Goal: Task Accomplishment & Management: Complete application form

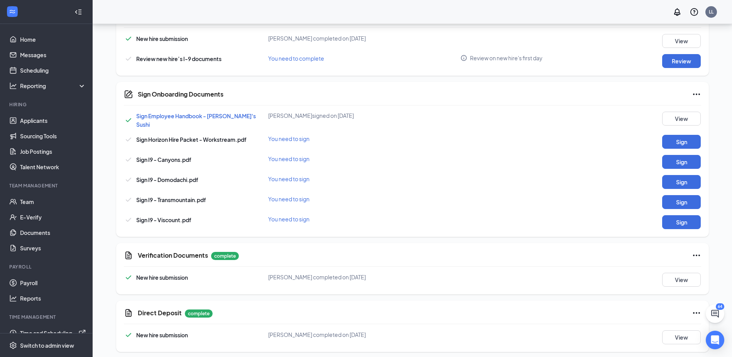
scroll to position [314, 0]
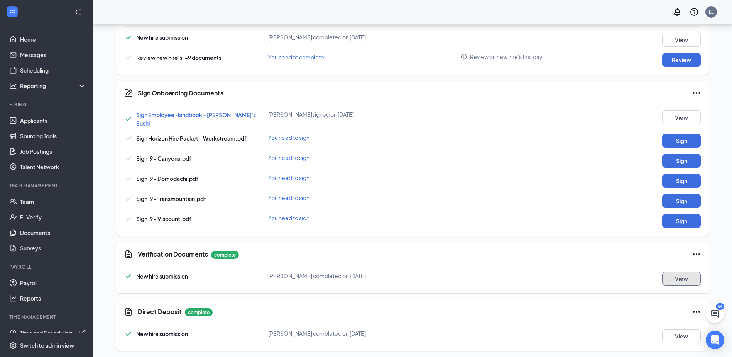
click at [666, 275] on button "View" at bounding box center [681, 278] width 39 height 14
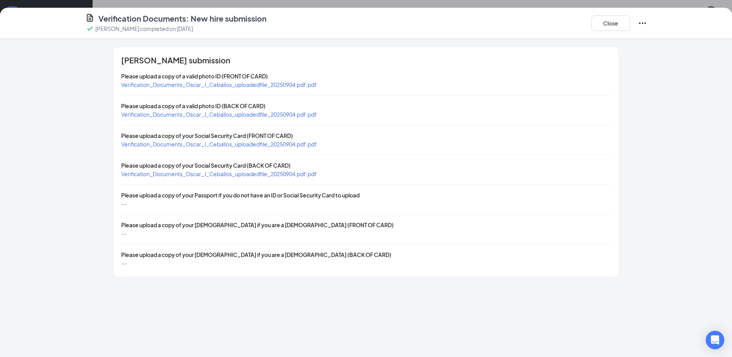
click at [204, 84] on span "Verification_Documents_Oscar_J_Ceballos_uploadedfile_20250904.pdf.pdf" at bounding box center [219, 84] width 196 height 7
click at [233, 145] on span "Verification_Documents_Oscar_J_Ceballos_uploadedfile_20250904.pdf.pdf" at bounding box center [219, 143] width 196 height 7
click at [609, 24] on button "Close" at bounding box center [610, 22] width 39 height 15
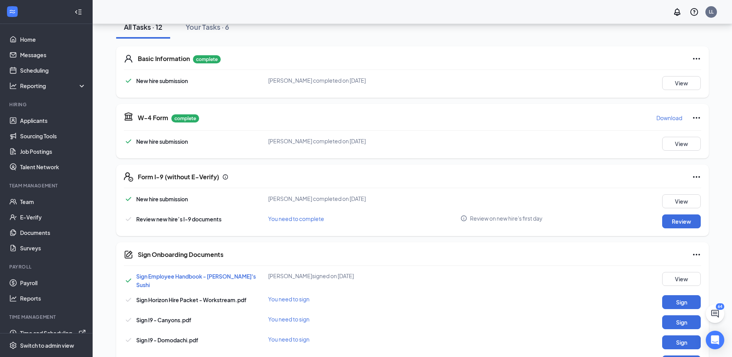
scroll to position [159, 0]
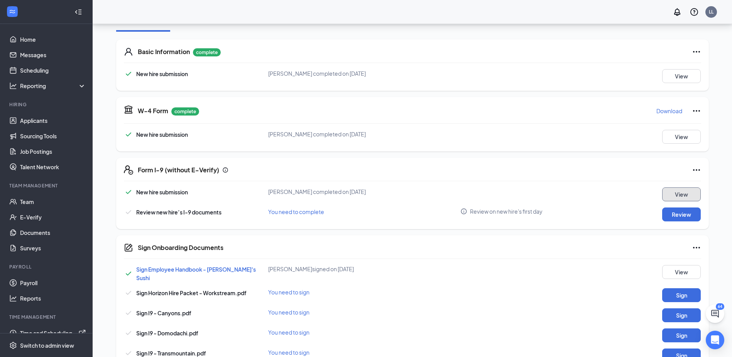
click at [688, 191] on button "View" at bounding box center [681, 194] width 39 height 14
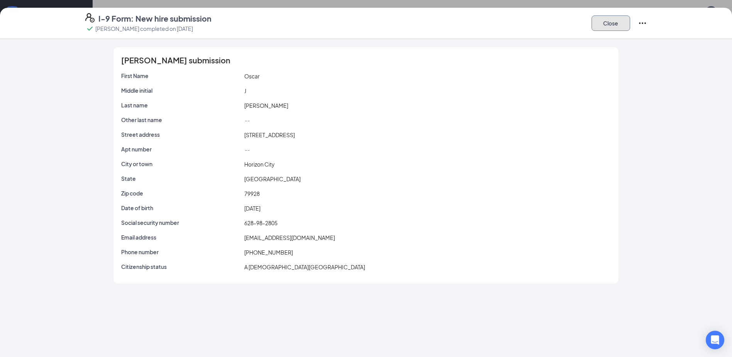
click at [609, 27] on button "Close" at bounding box center [610, 22] width 39 height 15
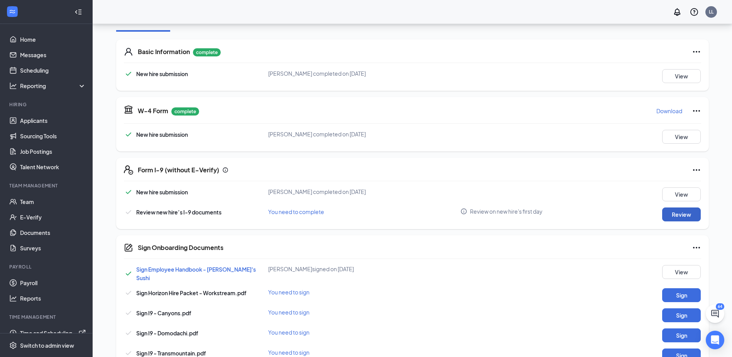
click at [693, 218] on button "Review" at bounding box center [681, 214] width 39 height 14
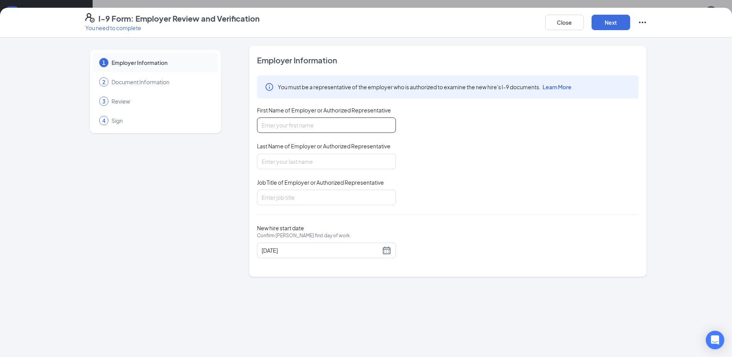
click at [300, 127] on input "First Name of Employer or Authorized Representative" at bounding box center [326, 124] width 139 height 15
type input "l"
type input "[PERSON_NAME]"
type input "Administration Manager"
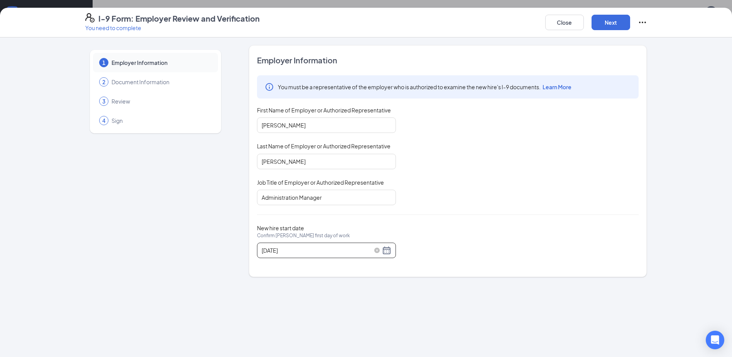
click at [388, 252] on div "[DATE]" at bounding box center [327, 249] width 130 height 9
click at [349, 267] on span "button" at bounding box center [349, 268] width 4 height 4
type input "[DATE]"
click at [281, 308] on div "8" at bounding box center [282, 307] width 9 height 9
click at [445, 326] on div "1 Employer Information 2 Document Information 3 Review 4 Sign Employer Informat…" at bounding box center [366, 196] width 732 height 319
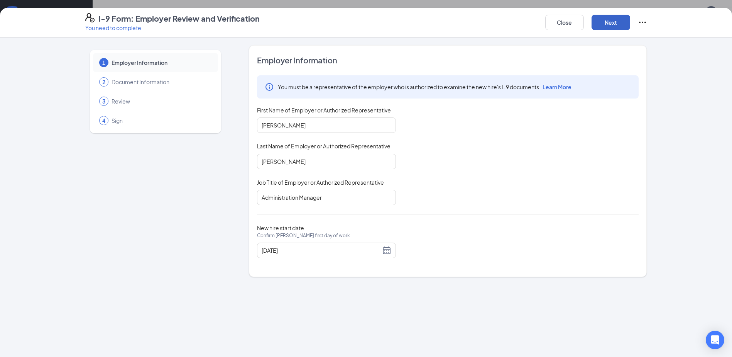
click at [595, 21] on button "Next" at bounding box center [610, 22] width 39 height 15
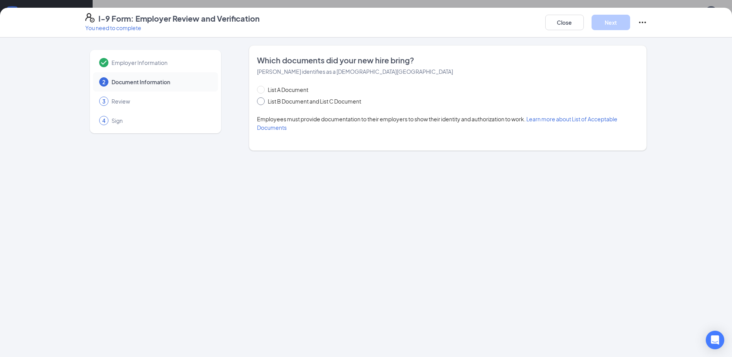
click at [262, 105] on span at bounding box center [261, 101] width 8 height 8
click at [262, 103] on input "List B Document and List C Document" at bounding box center [259, 99] width 5 height 5
radio input "true"
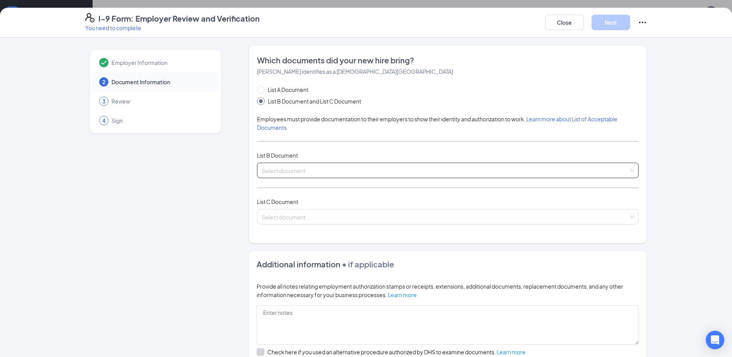
click at [293, 175] on span at bounding box center [445, 170] width 367 height 15
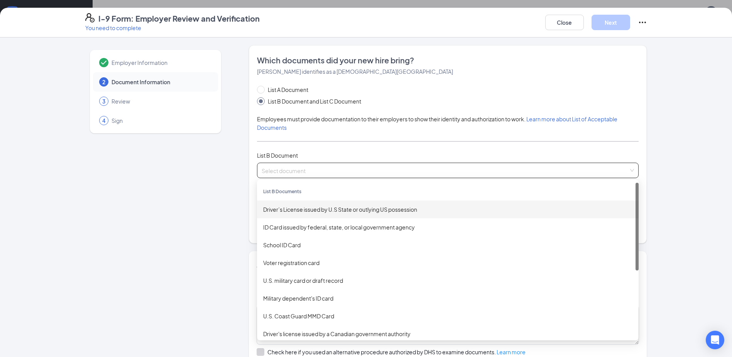
click at [304, 210] on div "Driver’s License issued by U.S State or outlying US possession" at bounding box center [447, 209] width 369 height 8
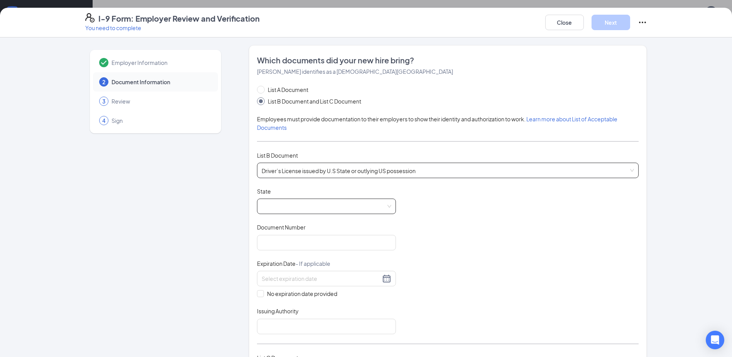
click at [289, 205] on span at bounding box center [327, 206] width 130 height 15
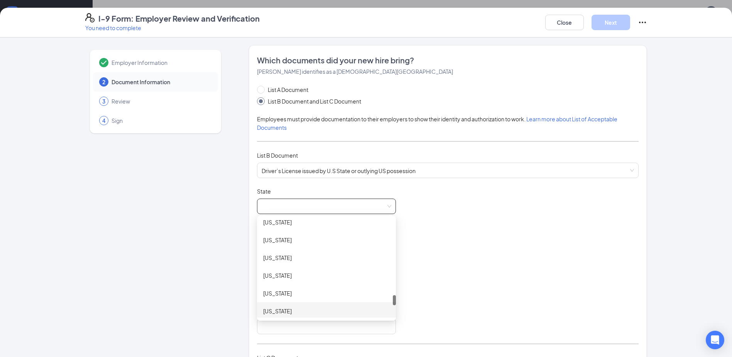
scroll to position [810, 0]
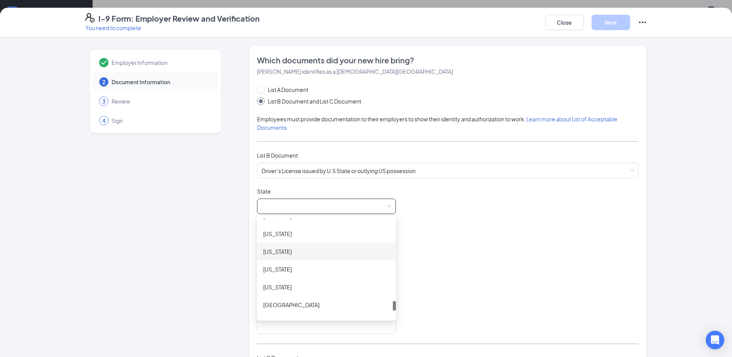
click at [271, 254] on div "[US_STATE]" at bounding box center [326, 251] width 127 height 8
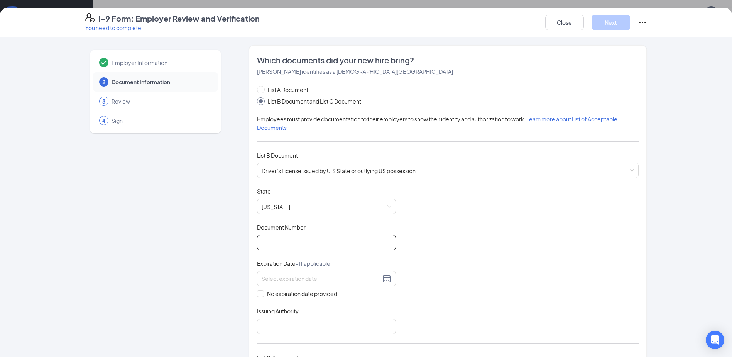
drag, startPoint x: 274, startPoint y: 240, endPoint x: 318, endPoint y: 242, distance: 43.6
click at [274, 240] on input "Document Number" at bounding box center [326, 242] width 139 height 15
type input "47944280"
click at [326, 279] on input at bounding box center [321, 278] width 119 height 8
click at [268, 337] on div "3" at bounding box center [265, 335] width 9 height 9
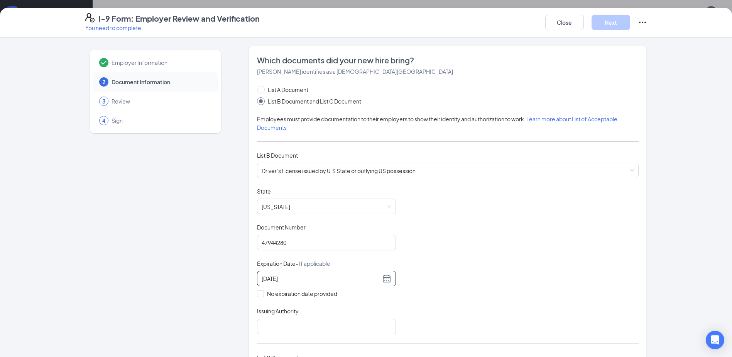
type input "[DATE]"
click at [201, 270] on div "Employer Information 2 Document Information 3 Review 4 Sign" at bounding box center [155, 324] width 140 height 559
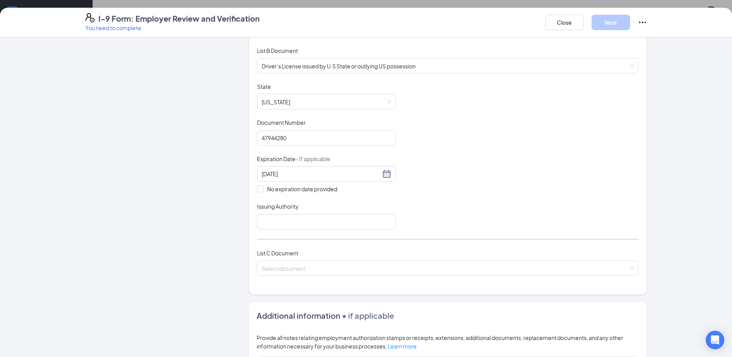
scroll to position [154, 0]
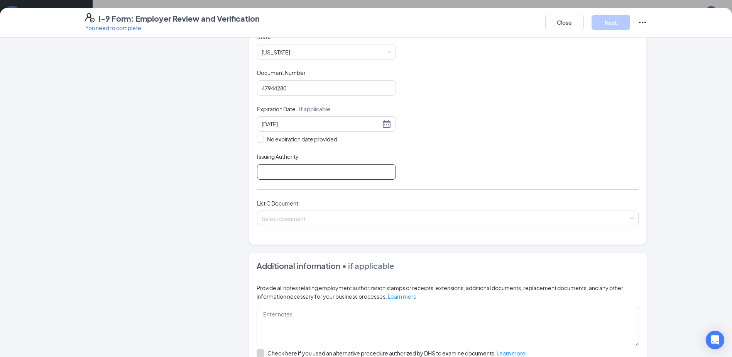
click at [306, 169] on input "Issuing Authority" at bounding box center [326, 171] width 139 height 15
type input "[US_STATE]"
click at [286, 213] on input "search" at bounding box center [445, 217] width 367 height 12
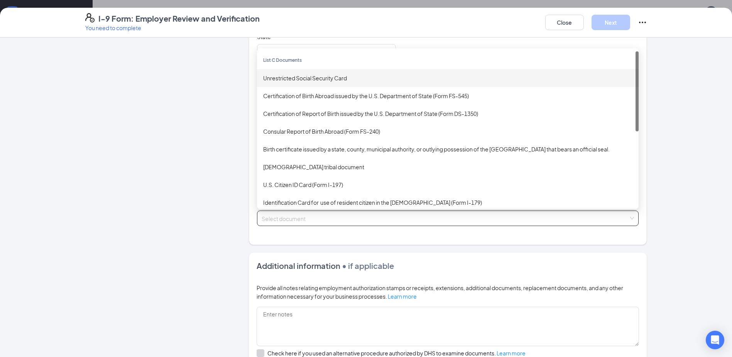
click at [308, 77] on div "Unrestricted Social Security Card" at bounding box center [447, 78] width 369 height 8
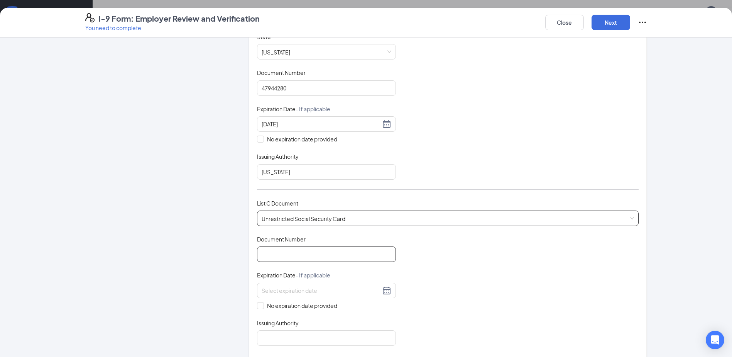
click at [296, 261] on input "Document Number" at bounding box center [326, 253] width 139 height 15
type input "628982805"
click at [257, 303] on input "No expiration date provided" at bounding box center [259, 304] width 5 height 5
checkbox input "true"
click at [287, 341] on input "Issuing Authority" at bounding box center [326, 338] width 139 height 15
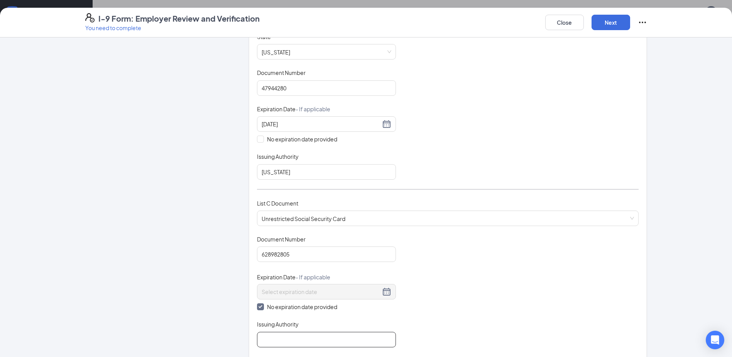
type input "Social Security Administration"
click at [599, 24] on button "Next" at bounding box center [610, 22] width 39 height 15
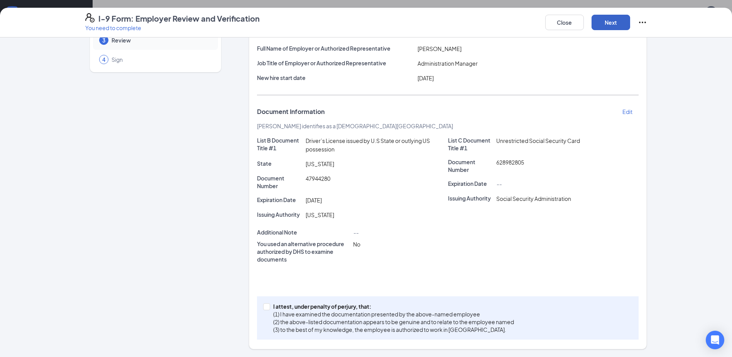
scroll to position [61, 0]
click at [264, 307] on input "I attest, under penalty of [PERSON_NAME], that: (1) I have examined the documen…" at bounding box center [265, 305] width 5 height 5
checkbox input "true"
click at [619, 19] on button "Next" at bounding box center [610, 22] width 39 height 15
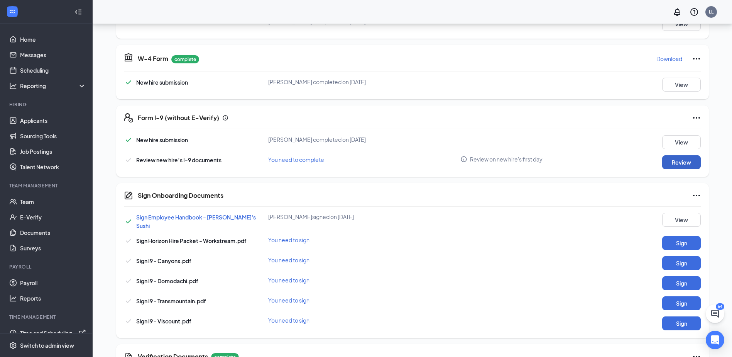
scroll to position [275, 0]
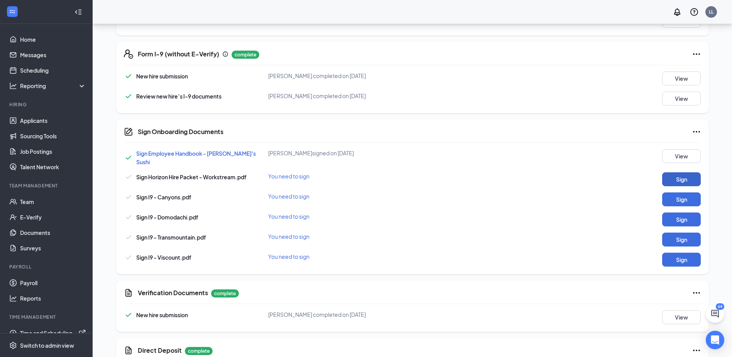
click at [681, 175] on button "Sign" at bounding box center [681, 179] width 39 height 14
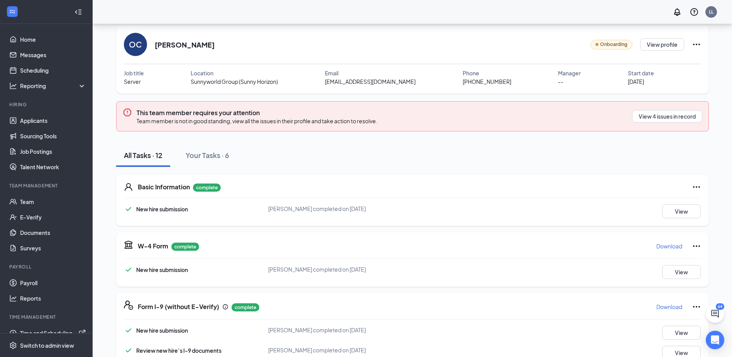
scroll to position [0, 0]
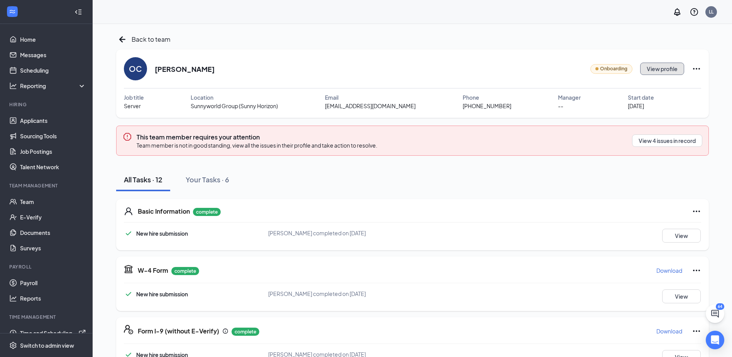
click at [666, 71] on button "View profile" at bounding box center [662, 69] width 44 height 12
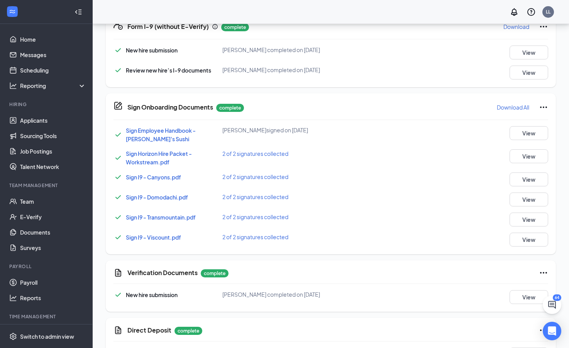
scroll to position [335, 0]
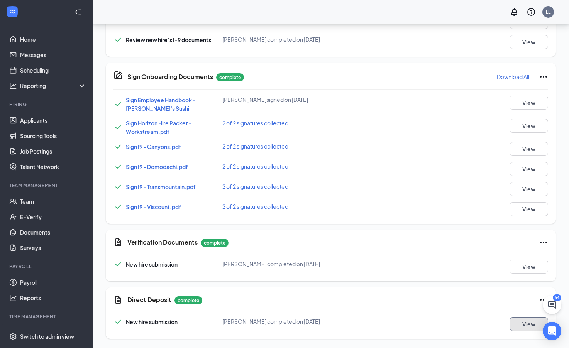
click at [520, 324] on button "View" at bounding box center [528, 324] width 39 height 14
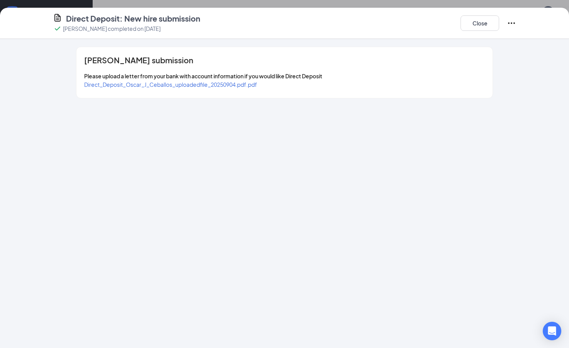
click at [218, 81] on span "Direct_Deposit_Oscar_J_Ceballos_uploadedfile_20250904.pdf.pdf" at bounding box center [170, 84] width 173 height 7
click at [470, 22] on button "Close" at bounding box center [479, 22] width 39 height 15
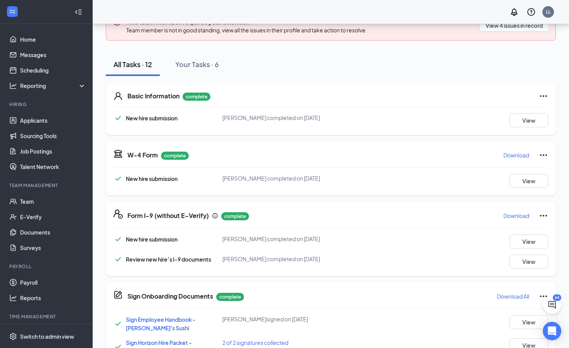
scroll to position [103, 0]
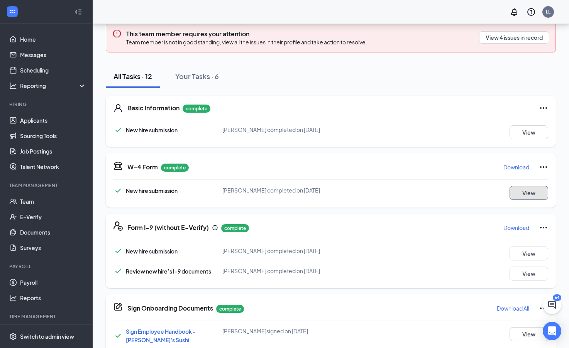
click at [531, 192] on button "View" at bounding box center [528, 193] width 39 height 14
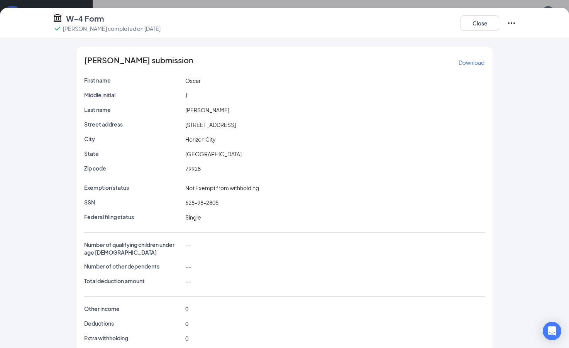
scroll to position [15, 0]
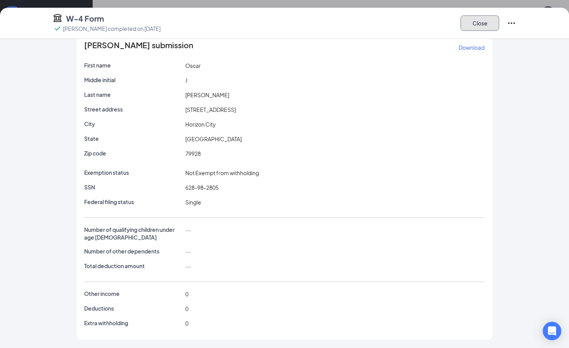
click at [465, 24] on button "Close" at bounding box center [479, 22] width 39 height 15
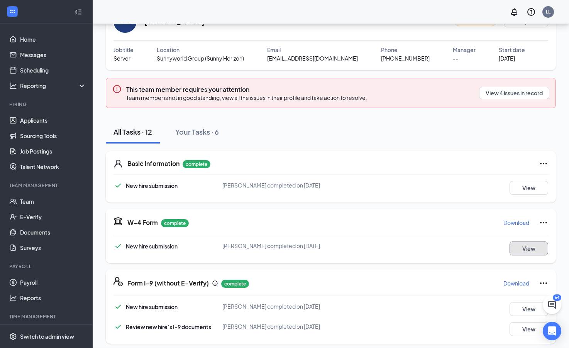
scroll to position [0, 0]
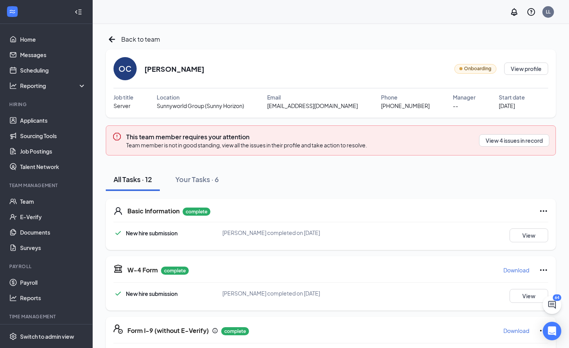
click at [184, 71] on h2 "[PERSON_NAME]" at bounding box center [174, 69] width 60 height 10
click at [518, 231] on button "View" at bounding box center [528, 235] width 39 height 14
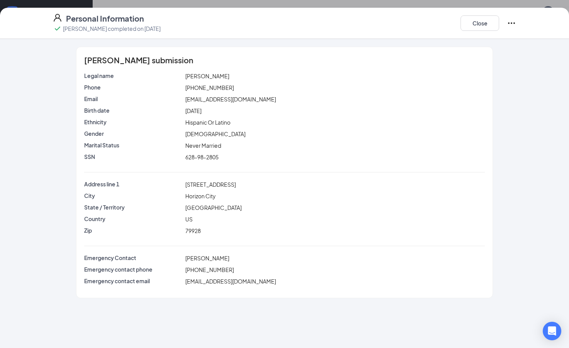
click at [193, 24] on div "Personal Information Oscar J Ceballos completed on Sep 3, 2025 Close" at bounding box center [284, 23] width 494 height 20
click at [486, 26] on button "Close" at bounding box center [479, 22] width 39 height 15
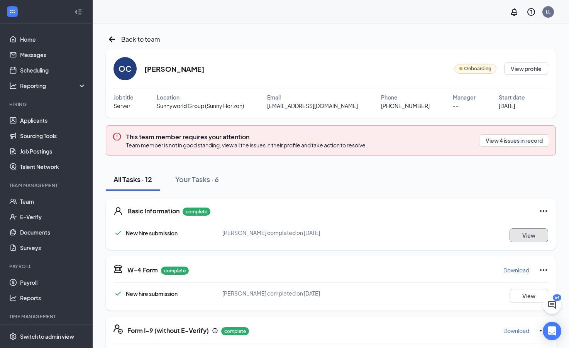
click at [533, 235] on button "View" at bounding box center [528, 235] width 39 height 14
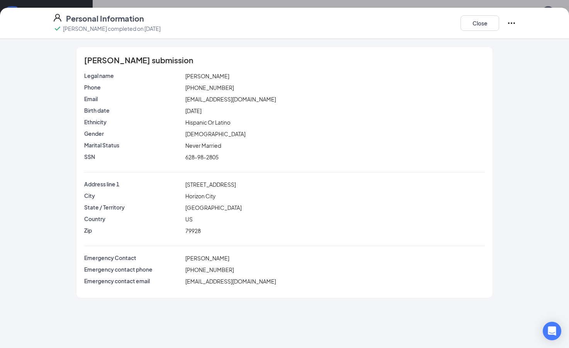
scroll to position [77, 0]
click at [468, 25] on button "Close" at bounding box center [479, 22] width 39 height 15
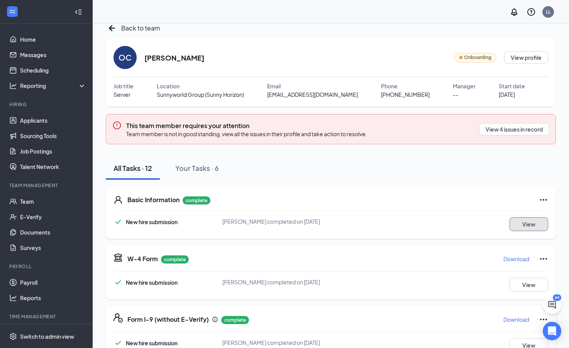
scroll to position [0, 0]
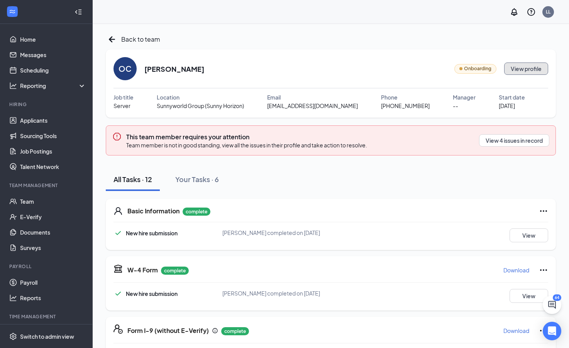
click at [513, 69] on button "View profile" at bounding box center [526, 69] width 44 height 12
